Goal: Information Seeking & Learning: Learn about a topic

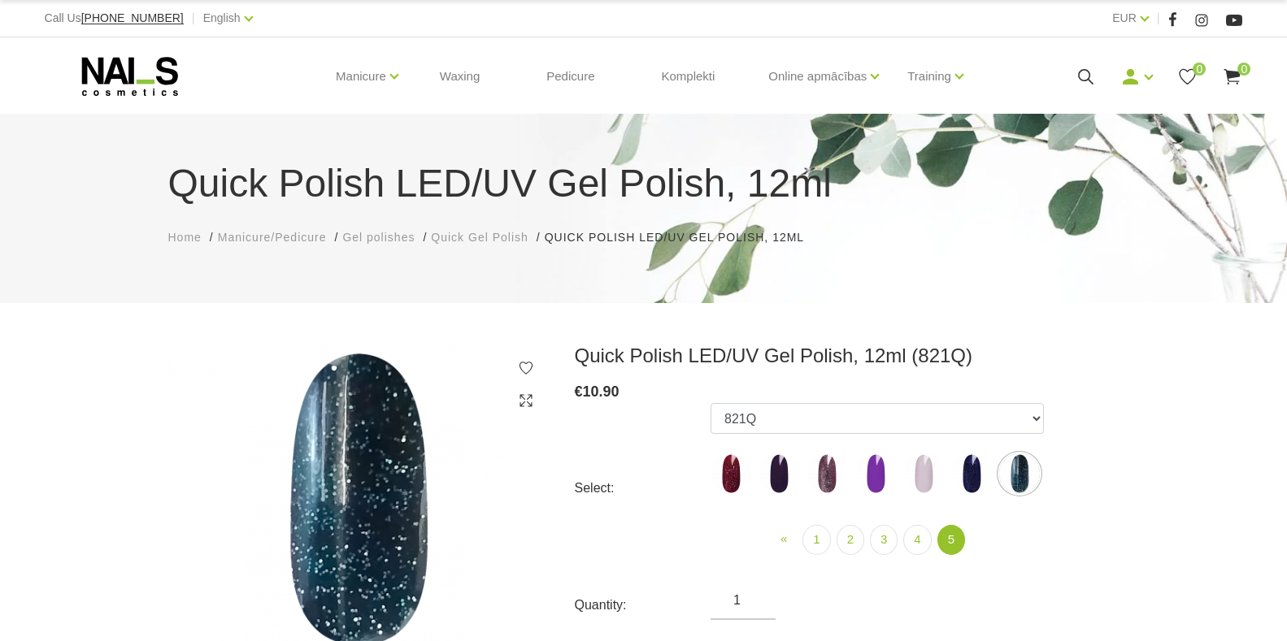
select select "6327"
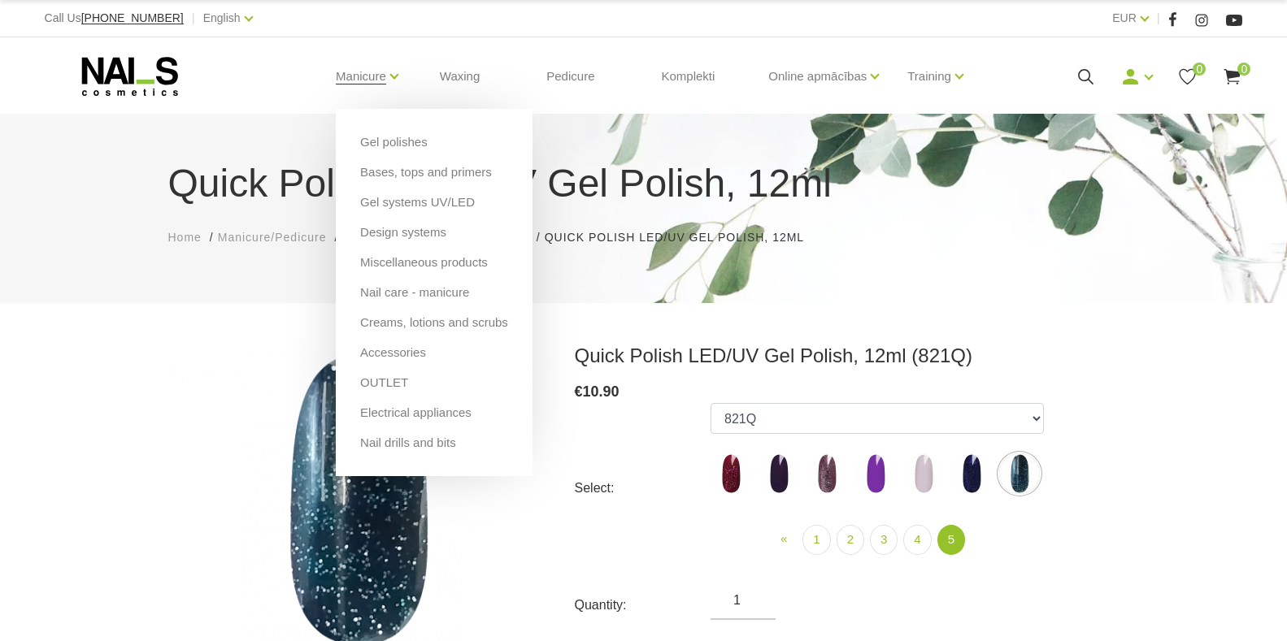
click at [385, 161] on ul "Gel polishes Bases, tops and primers Gel systems UV/LED Design systems Miscella…" at bounding box center [434, 292] width 197 height 367
click at [379, 176] on link "Bases, tops and primers" at bounding box center [426, 172] width 132 height 18
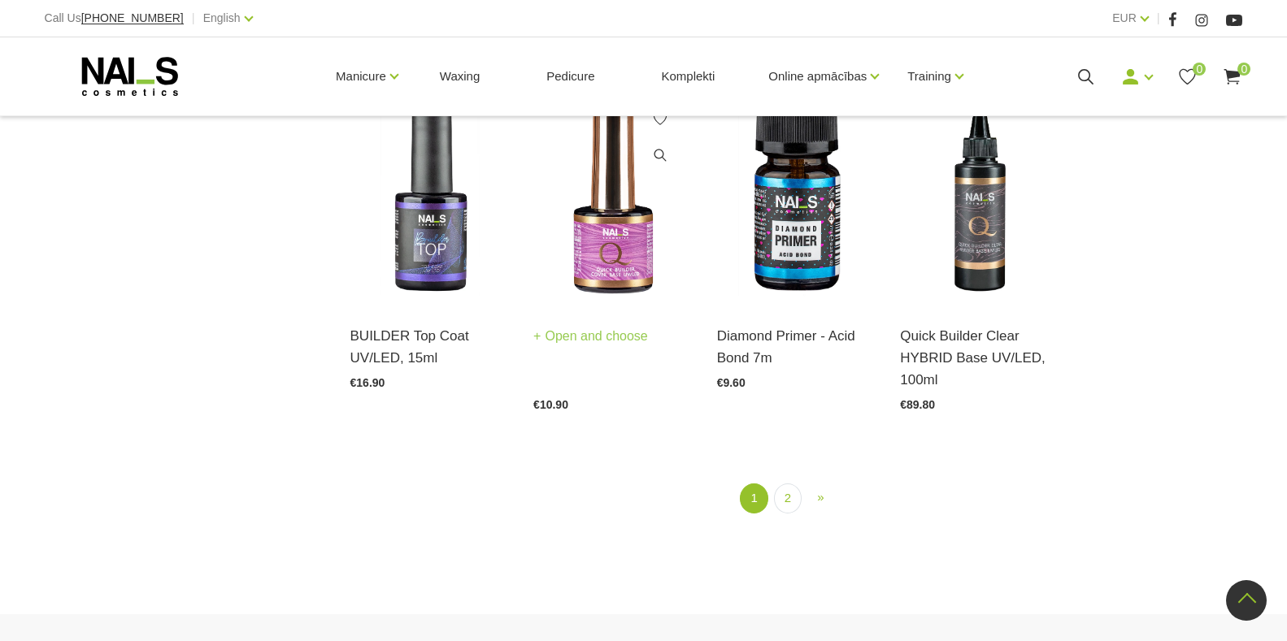
scroll to position [1870, 0]
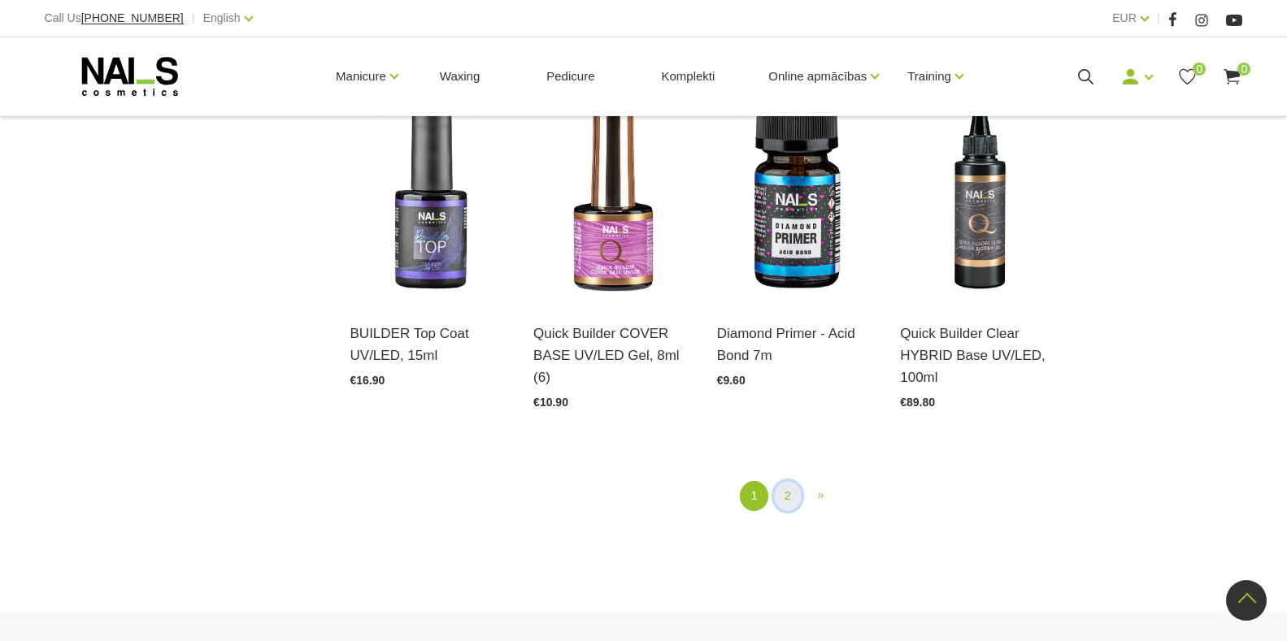
click at [797, 493] on link "2" at bounding box center [788, 496] width 28 height 30
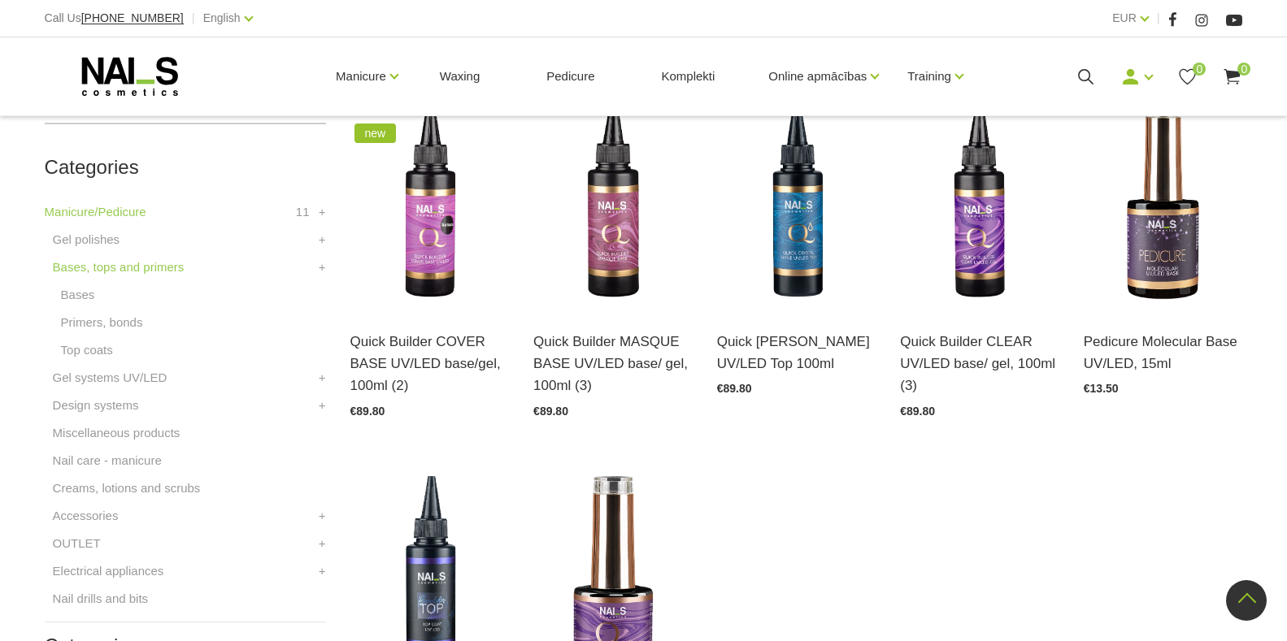
scroll to position [332, 0]
